Goal: Task Accomplishment & Management: Use online tool/utility

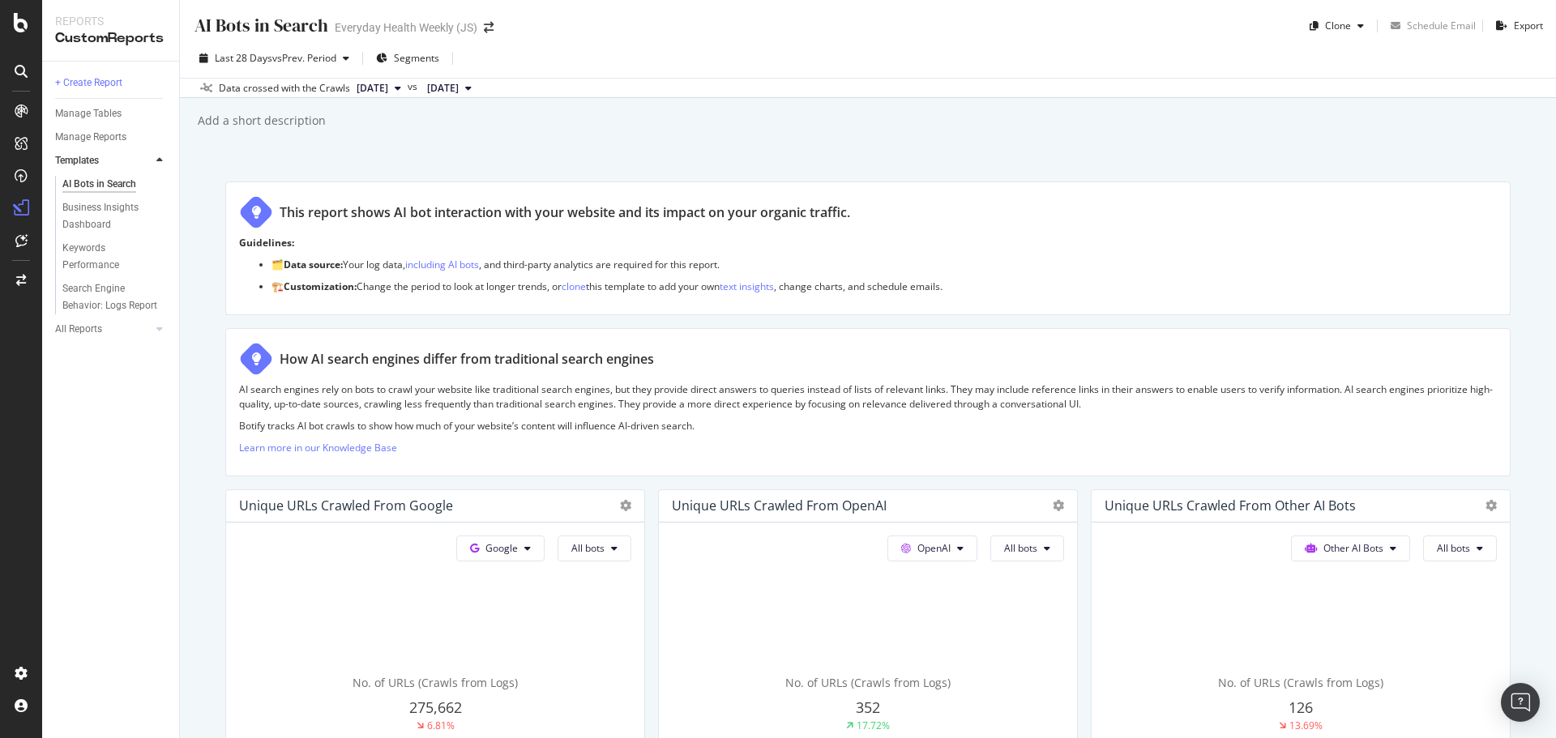
click at [20, 37] on div at bounding box center [21, 369] width 42 height 738
click at [18, 29] on icon at bounding box center [21, 22] width 15 height 19
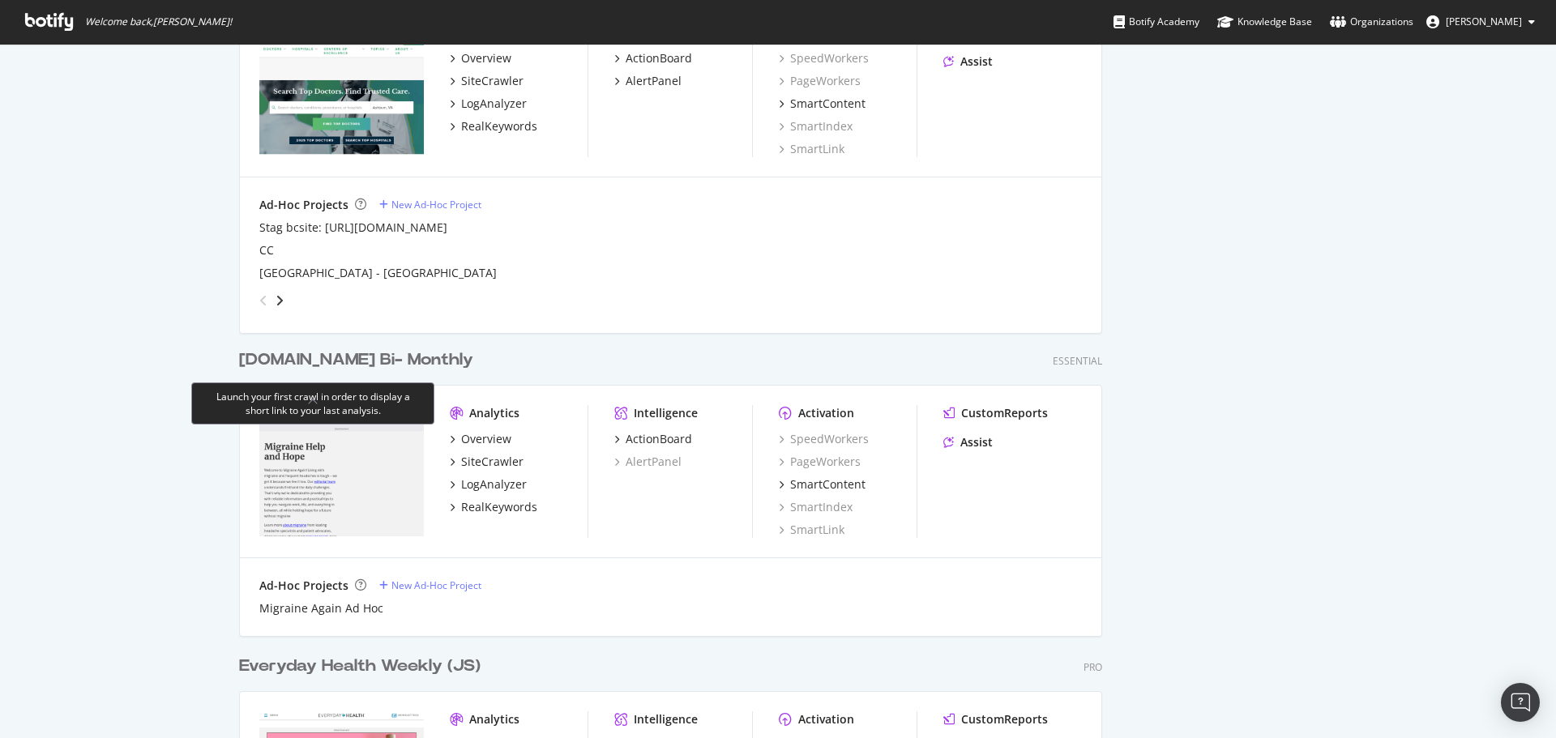
scroll to position [1620, 0]
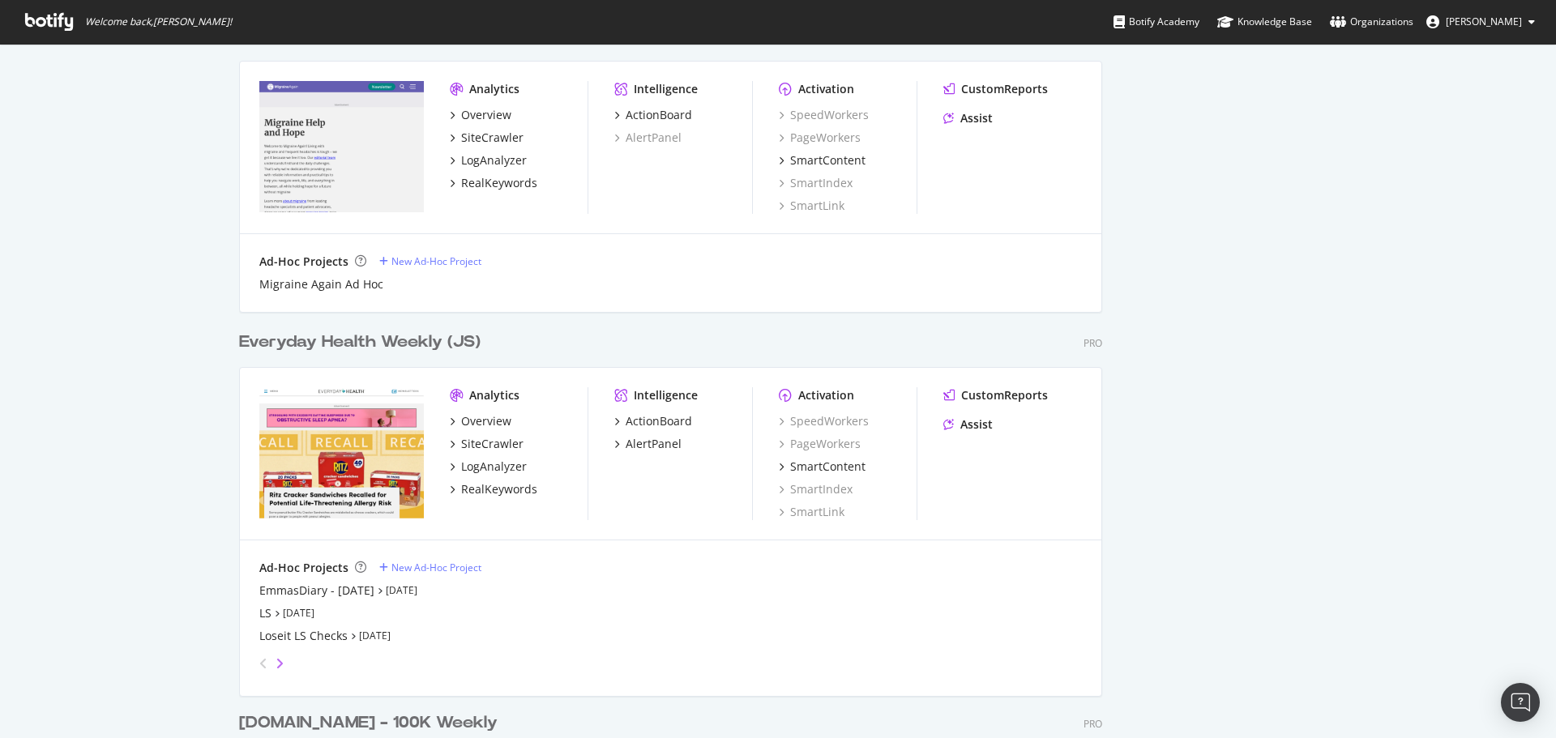
click at [276, 666] on icon "angle-right" at bounding box center [279, 663] width 8 height 13
click at [275, 668] on icon "angle-right" at bounding box center [279, 663] width 8 height 13
click at [273, 672] on div "grid" at bounding box center [269, 664] width 32 height 26
click at [275, 666] on icon "angle-right" at bounding box center [279, 663] width 8 height 13
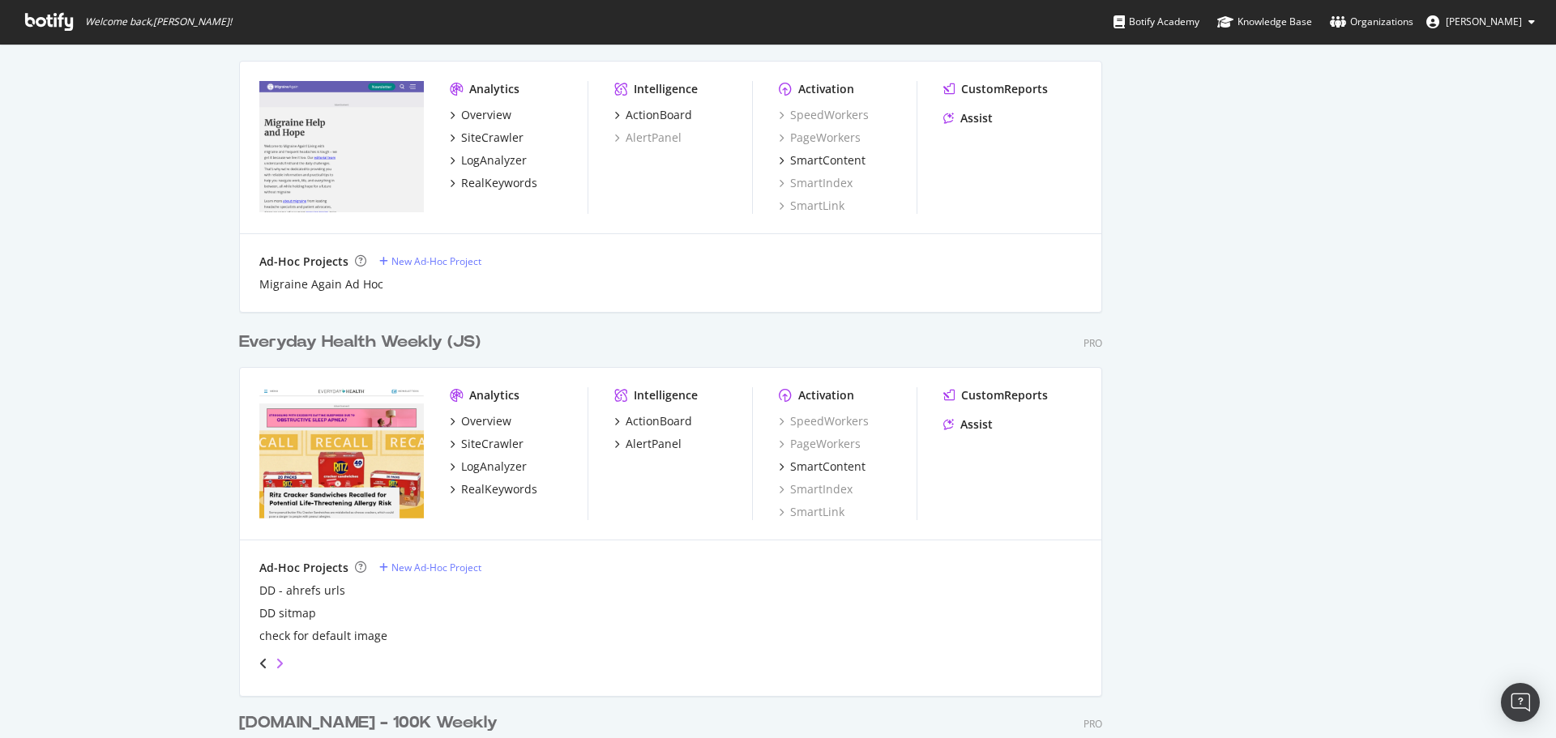
click at [275, 666] on icon "angle-right" at bounding box center [279, 663] width 8 height 13
click at [275, 667] on icon "angle-right" at bounding box center [279, 663] width 8 height 13
click at [275, 669] on icon "angle-right" at bounding box center [279, 663] width 8 height 13
click at [275, 668] on icon "angle-right" at bounding box center [279, 663] width 8 height 13
click at [275, 669] on icon "angle-right" at bounding box center [279, 663] width 8 height 13
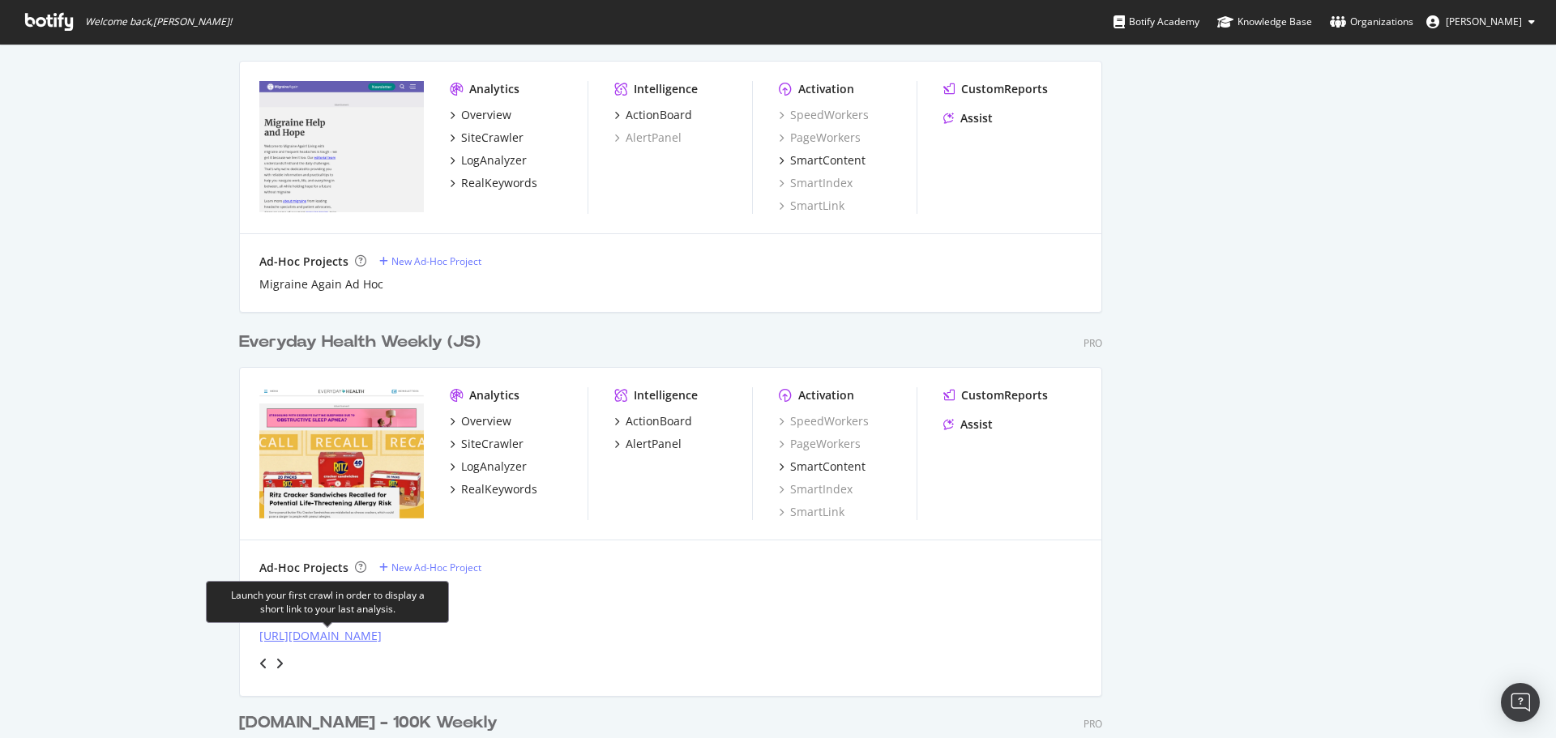
click at [300, 638] on div "[URL][DOMAIN_NAME]" at bounding box center [320, 636] width 122 height 16
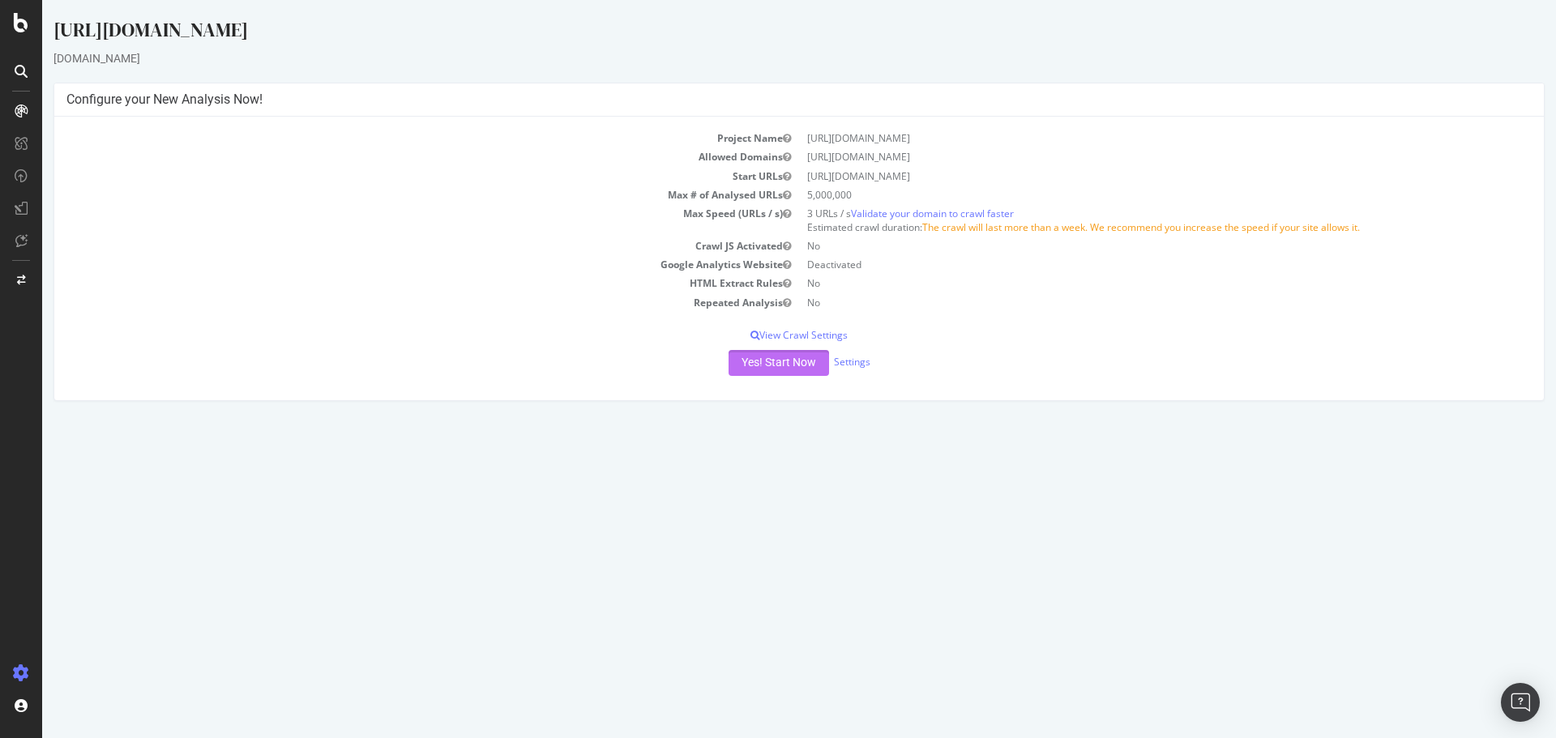
click at [791, 361] on button "Yes! Start Now" at bounding box center [778, 363] width 100 height 26
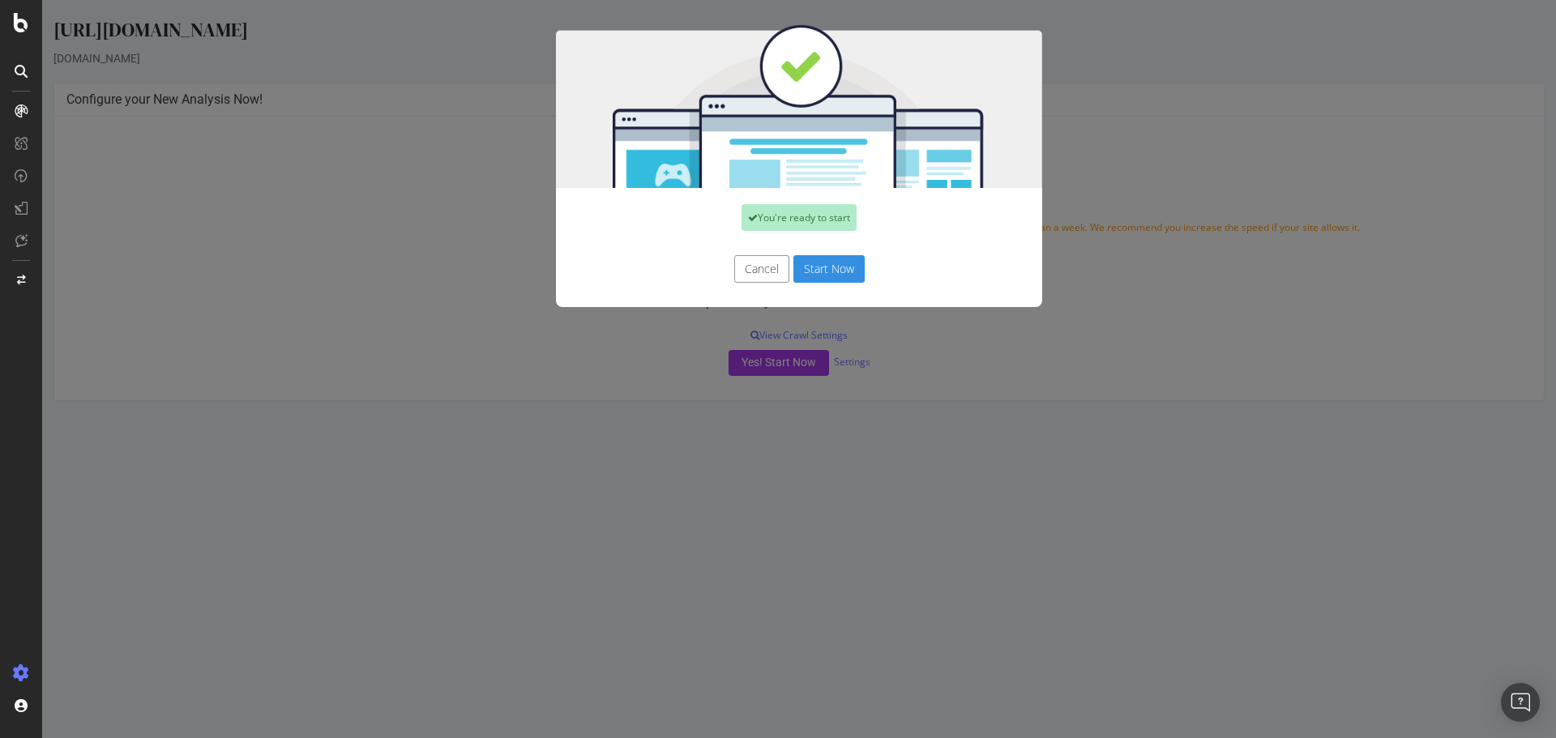
click at [821, 265] on button "Start Now" at bounding box center [828, 269] width 71 height 28
